Goal: Task Accomplishment & Management: Use online tool/utility

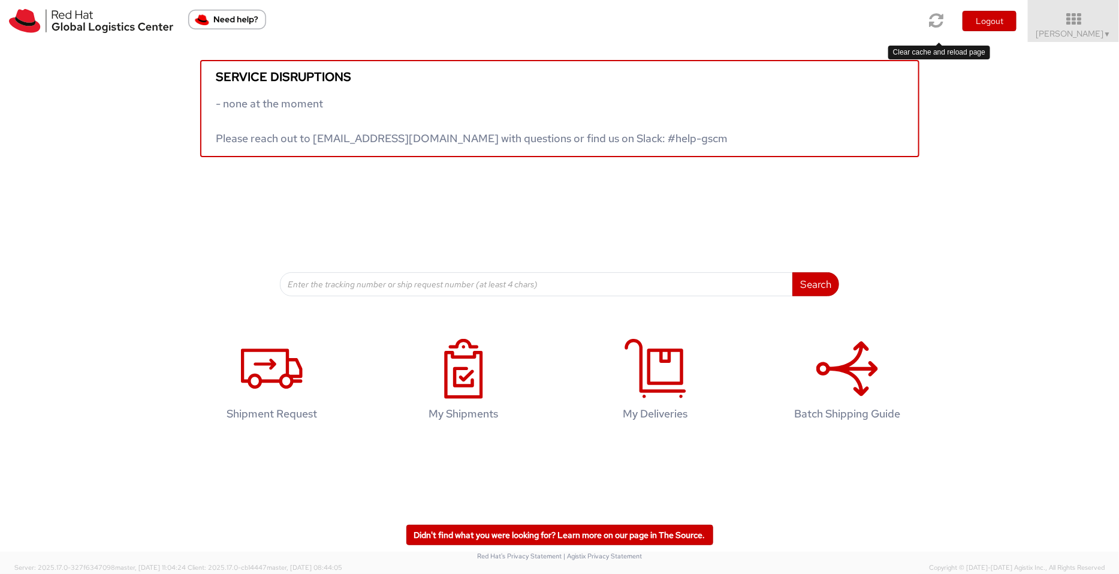
click at [895, 19] on icon at bounding box center [937, 20] width 14 height 17
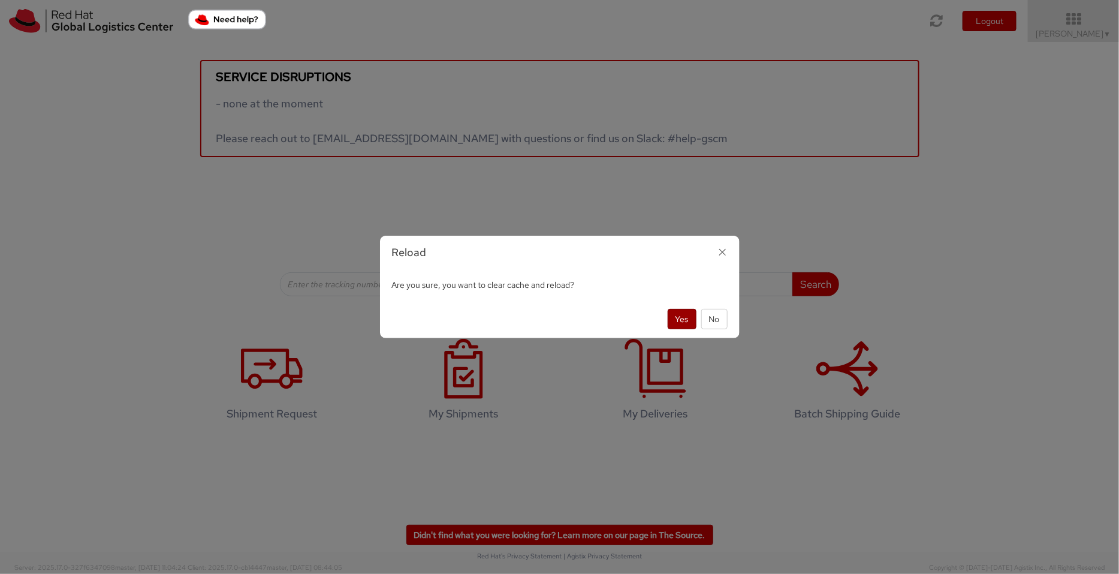
click at [685, 316] on button "Yes" at bounding box center [682, 319] width 29 height 20
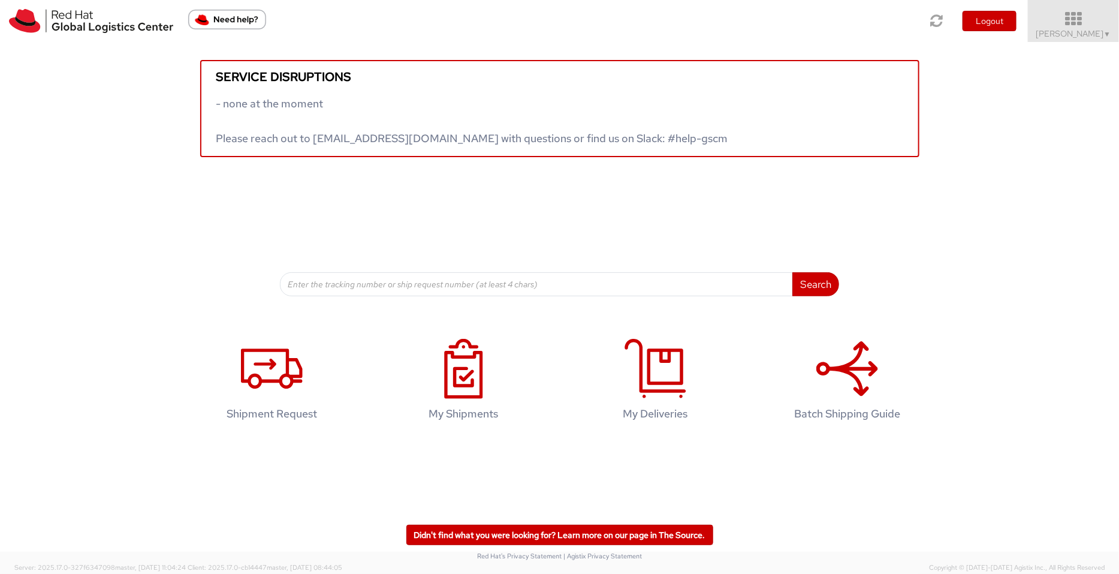
click at [1079, 29] on span "Pallav Sen Gupta ▼" at bounding box center [1073, 33] width 75 height 11
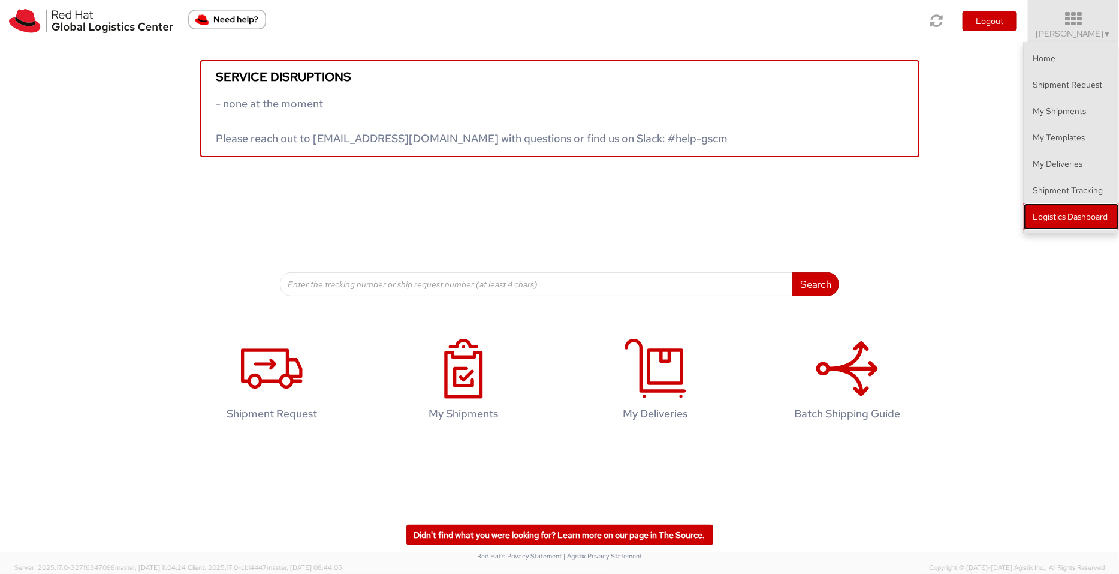
click at [1069, 206] on link "Logistics Dashboard" at bounding box center [1071, 216] width 95 height 26
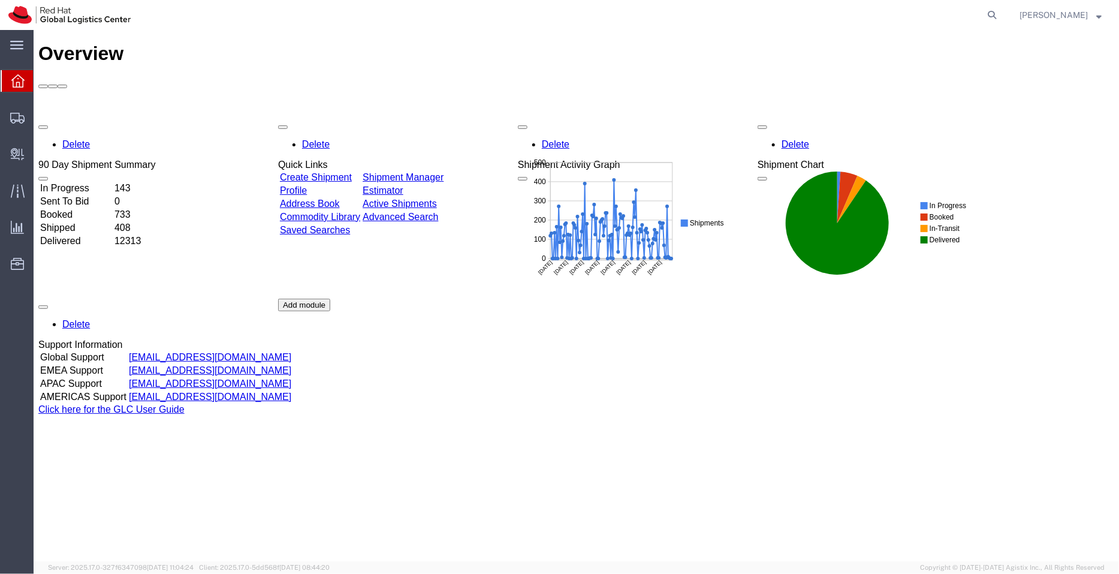
click at [441, 171] on link "Shipment Manager" at bounding box center [402, 176] width 81 height 10
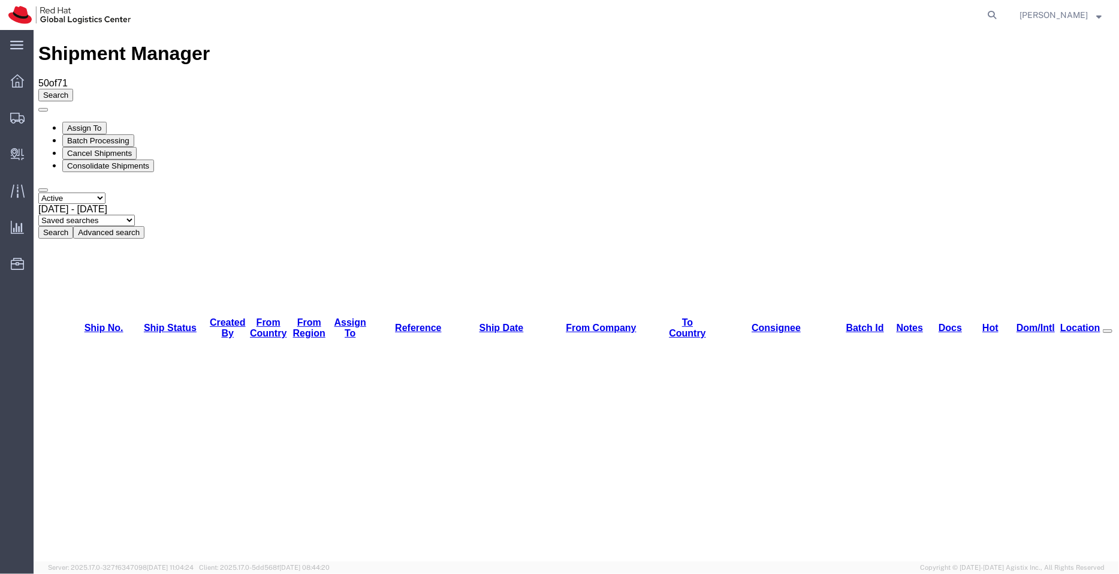
click at [134, 214] on select "Saved searches APAC EMEA [GEOGRAPHIC_DATA] [GEOGRAPHIC_DATA] - Inbounds NA/LATM" at bounding box center [86, 219] width 97 height 11
select select "APAC"
click at [134, 214] on select "Saved searches APAC EMEA [GEOGRAPHIC_DATA] [GEOGRAPHIC_DATA] - Inbounds NA/LATM" at bounding box center [86, 219] width 97 height 11
